Goal: Task Accomplishment & Management: Manage account settings

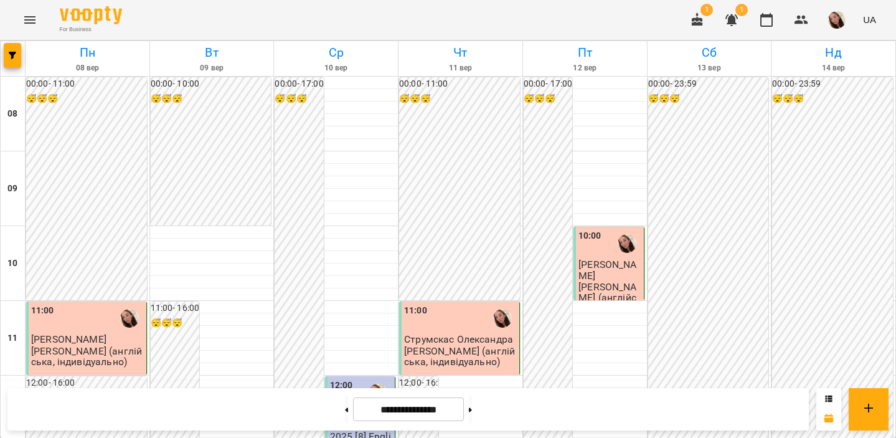
scroll to position [650, 0]
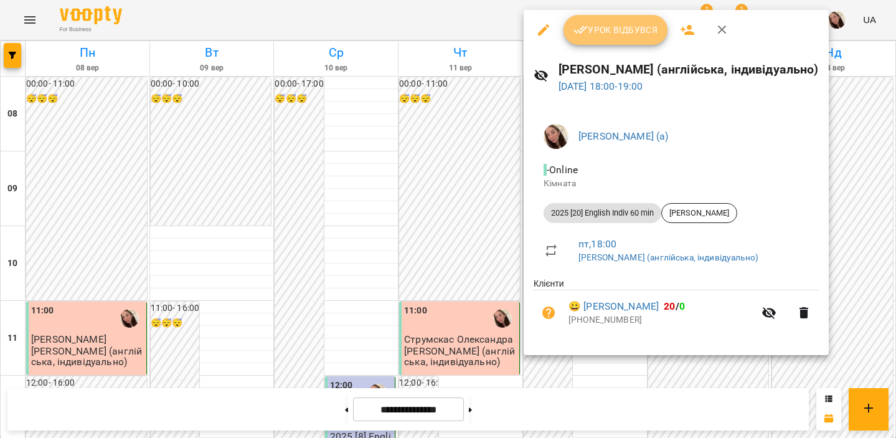
click at [603, 34] on span "Урок відбувся" at bounding box center [616, 29] width 85 height 15
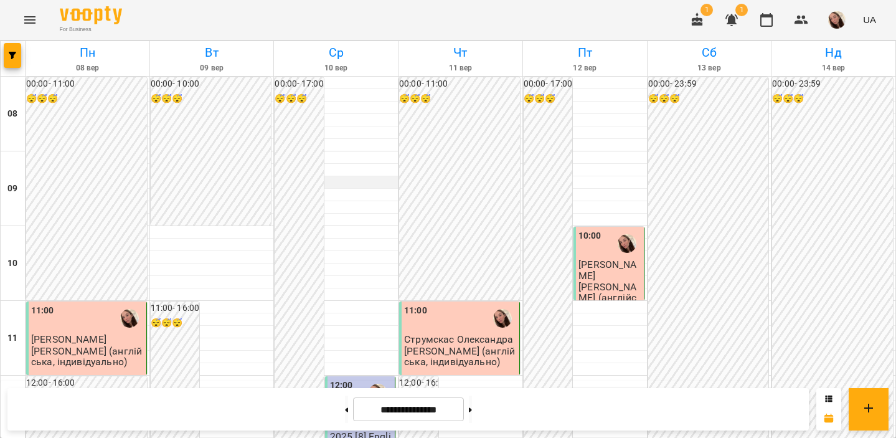
scroll to position [661, 0]
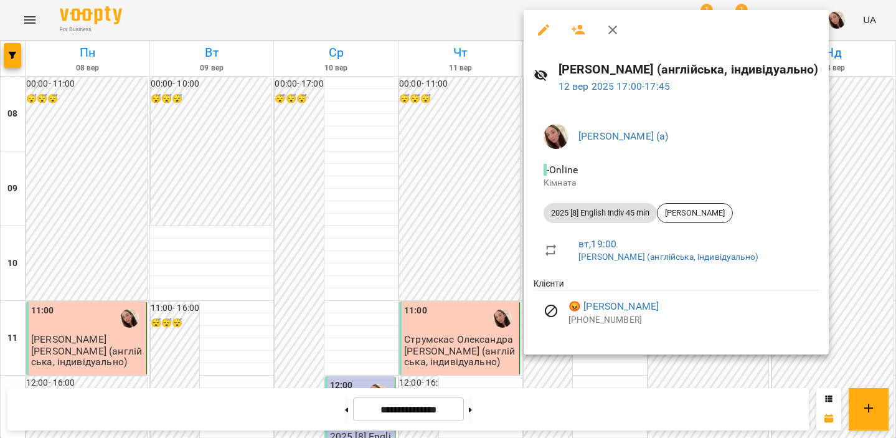
click at [610, 156] on li "- Online Кімната" at bounding box center [676, 176] width 285 height 44
click at [610, 154] on div at bounding box center [448, 219] width 896 height 438
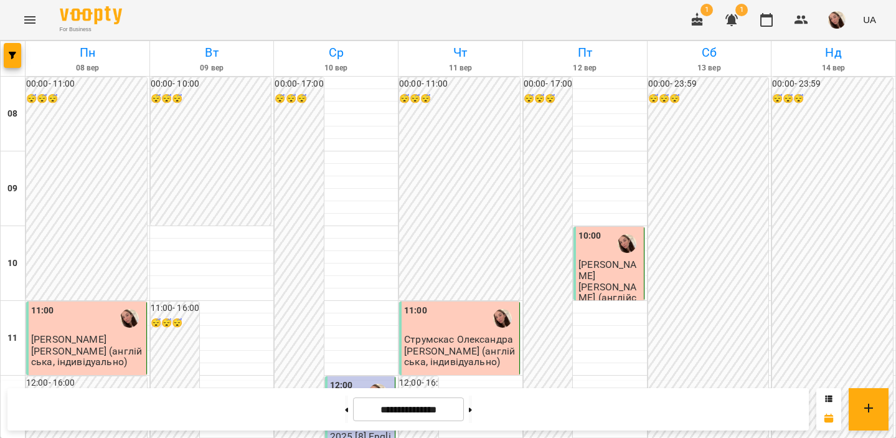
click at [610, 14] on span "1" at bounding box center [707, 10] width 12 height 12
click at [610, 21] on icon "button" at bounding box center [697, 19] width 15 height 15
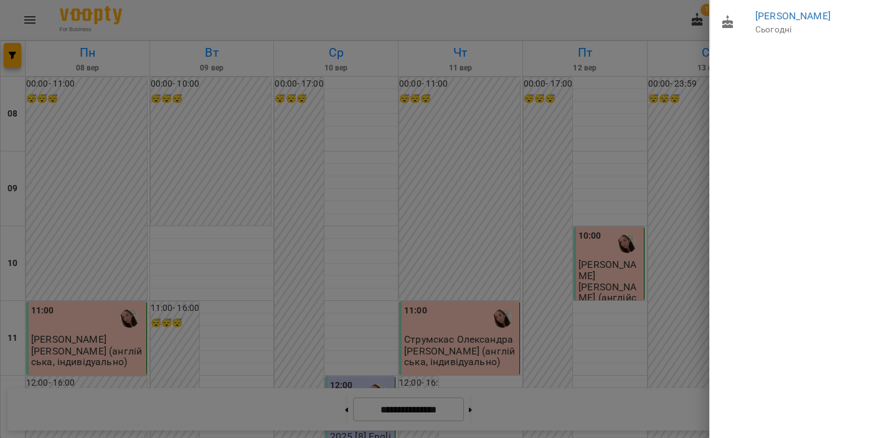
click at [602, 14] on div at bounding box center [448, 219] width 896 height 438
